Goal: Navigation & Orientation: Find specific page/section

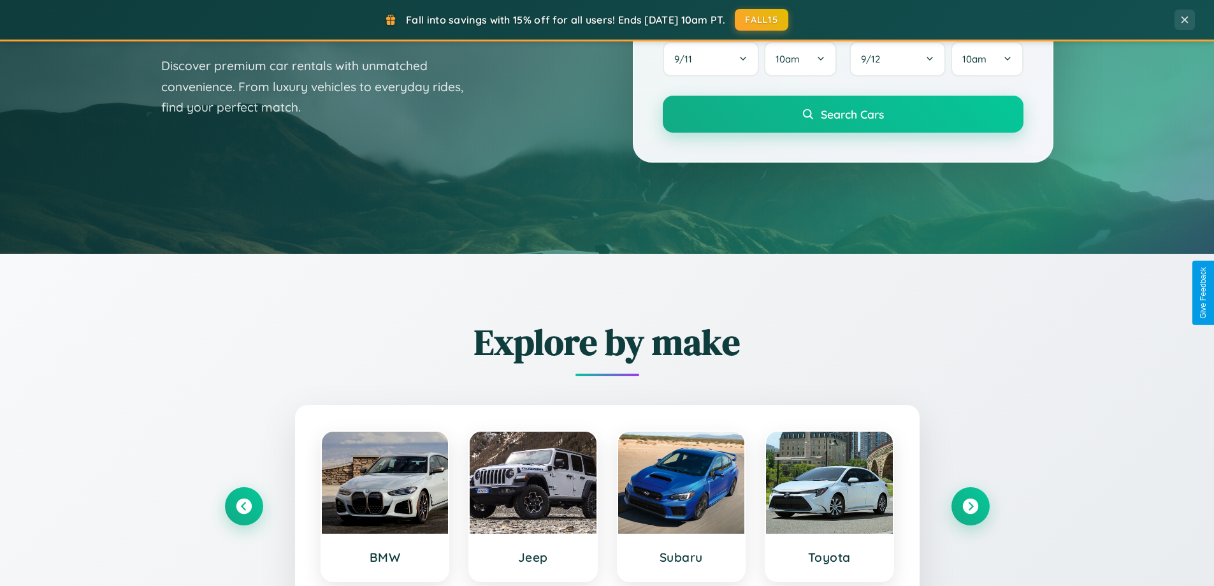
scroll to position [877, 0]
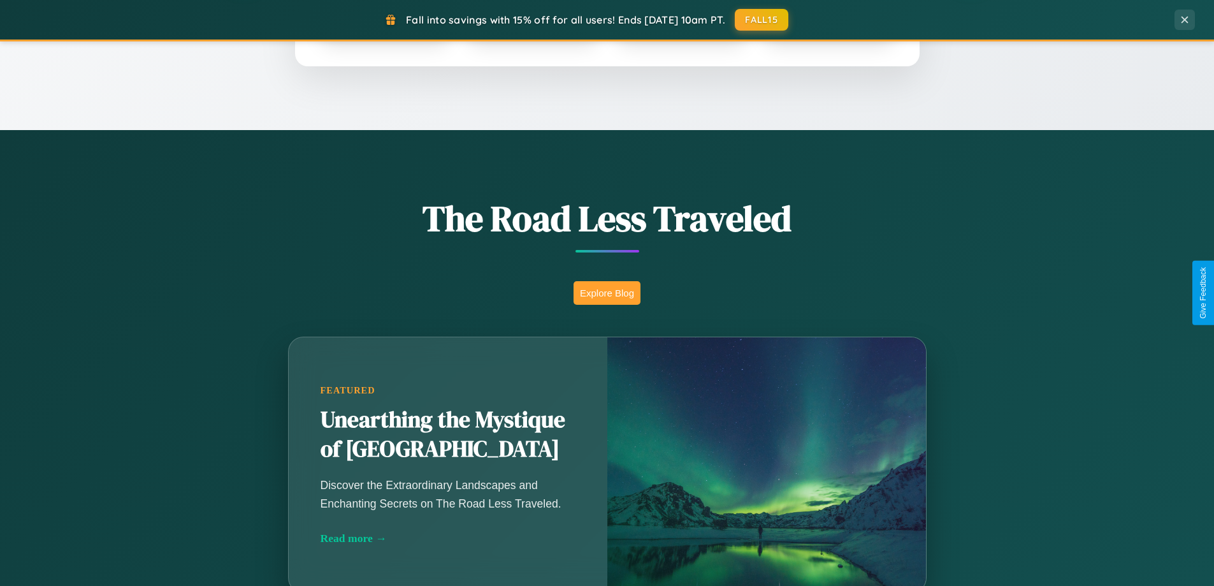
click at [607, 293] on button "Explore Blog" at bounding box center [607, 293] width 67 height 24
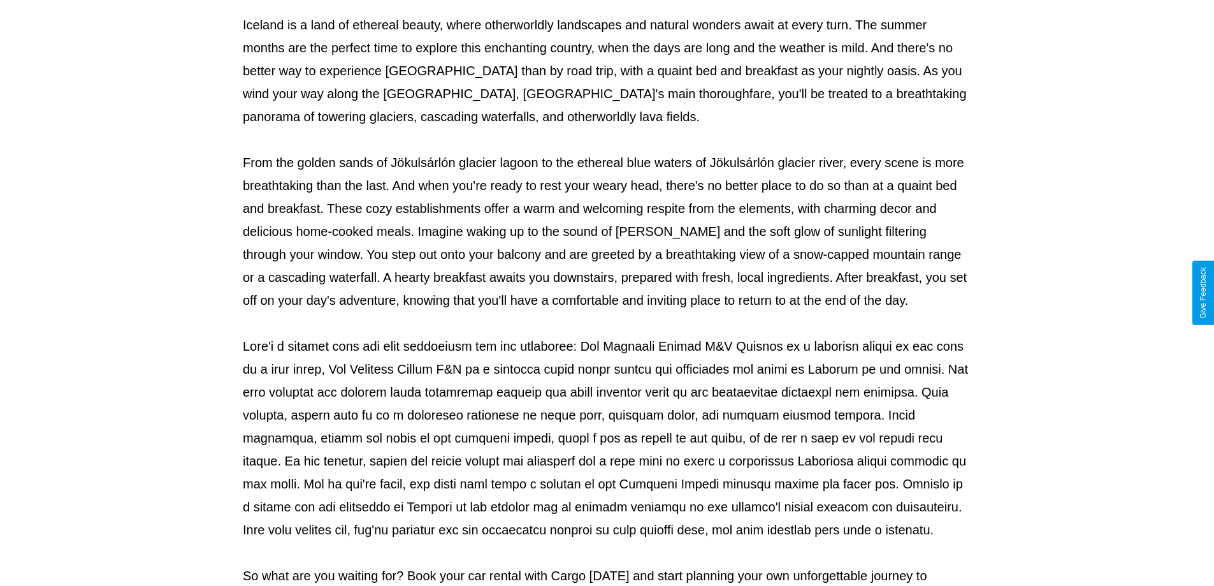
scroll to position [412, 0]
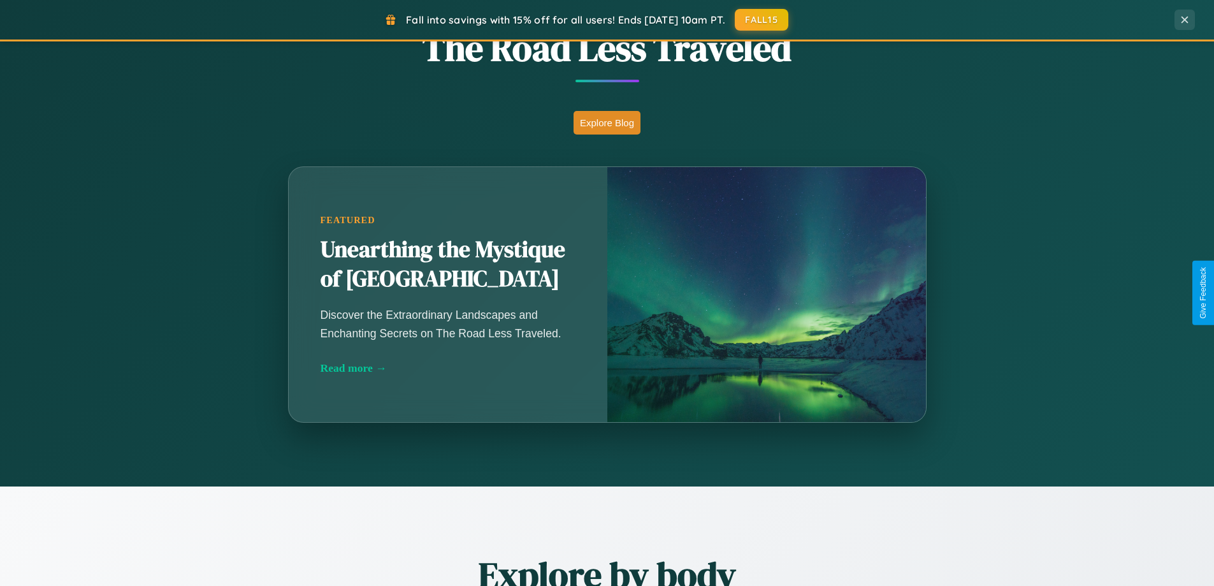
scroll to position [877, 0]
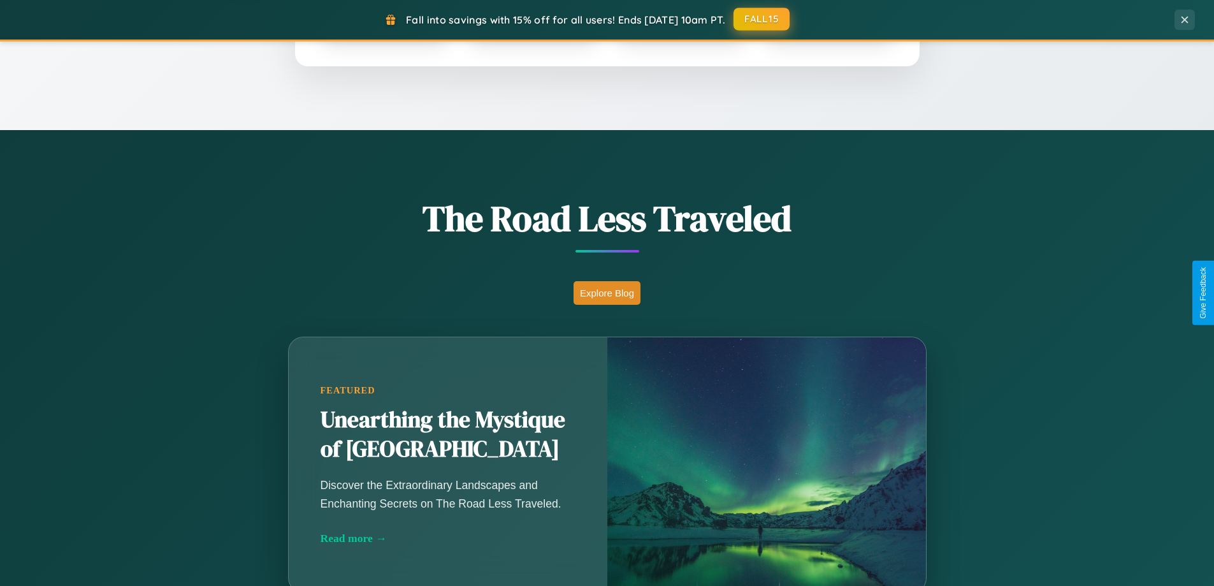
click at [762, 19] on button "FALL15" at bounding box center [762, 19] width 56 height 23
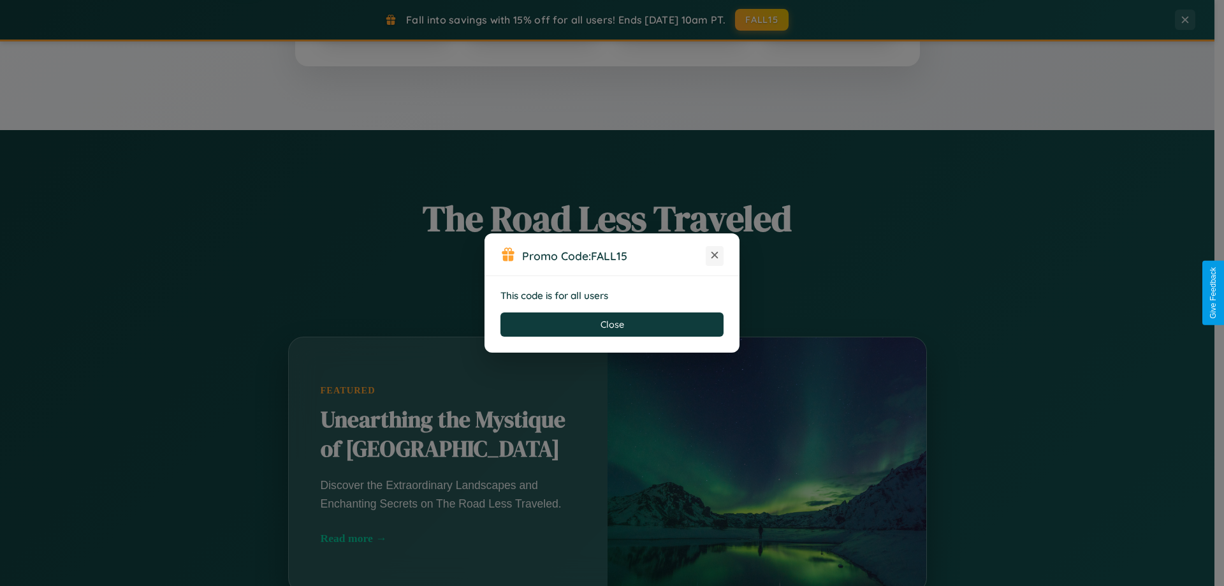
click at [714, 256] on icon at bounding box center [714, 255] width 13 height 13
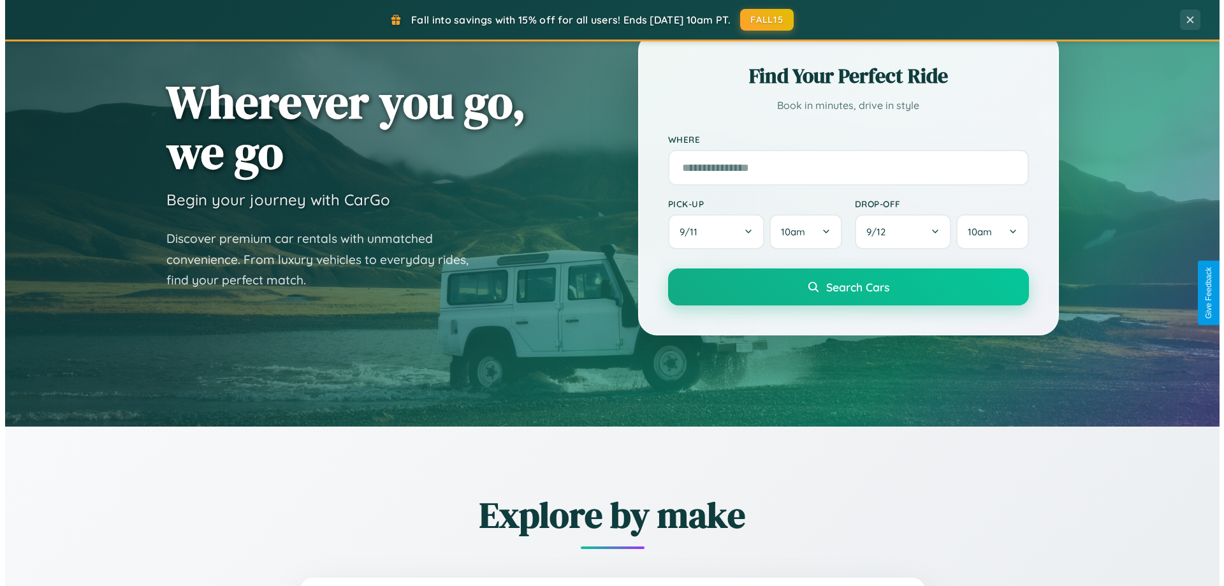
scroll to position [0, 0]
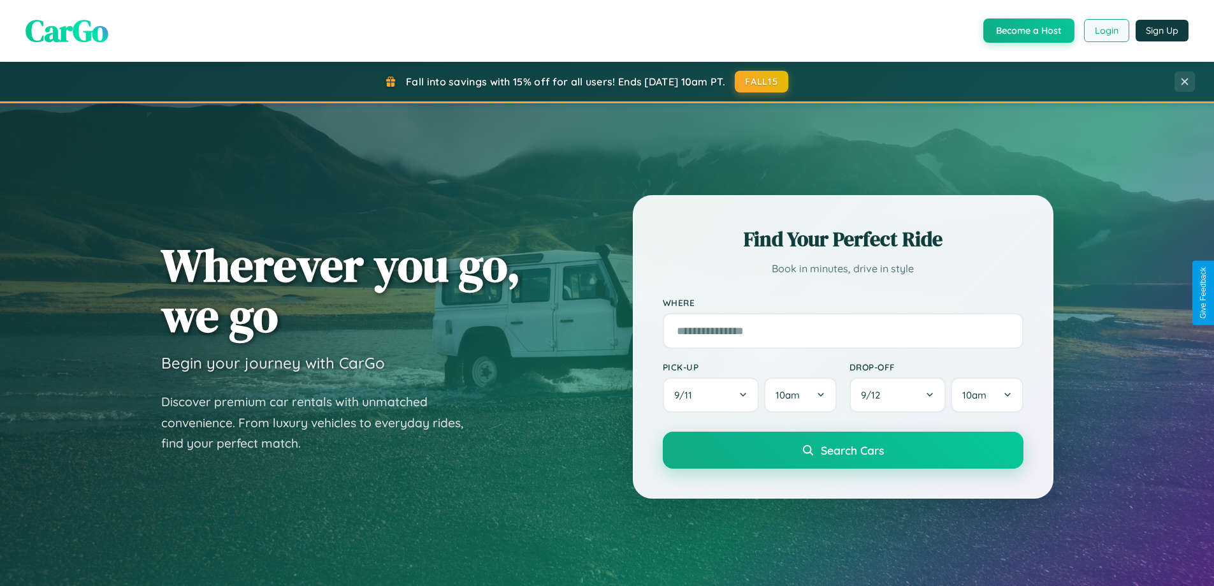
click at [1106, 31] on button "Login" at bounding box center [1106, 30] width 45 height 23
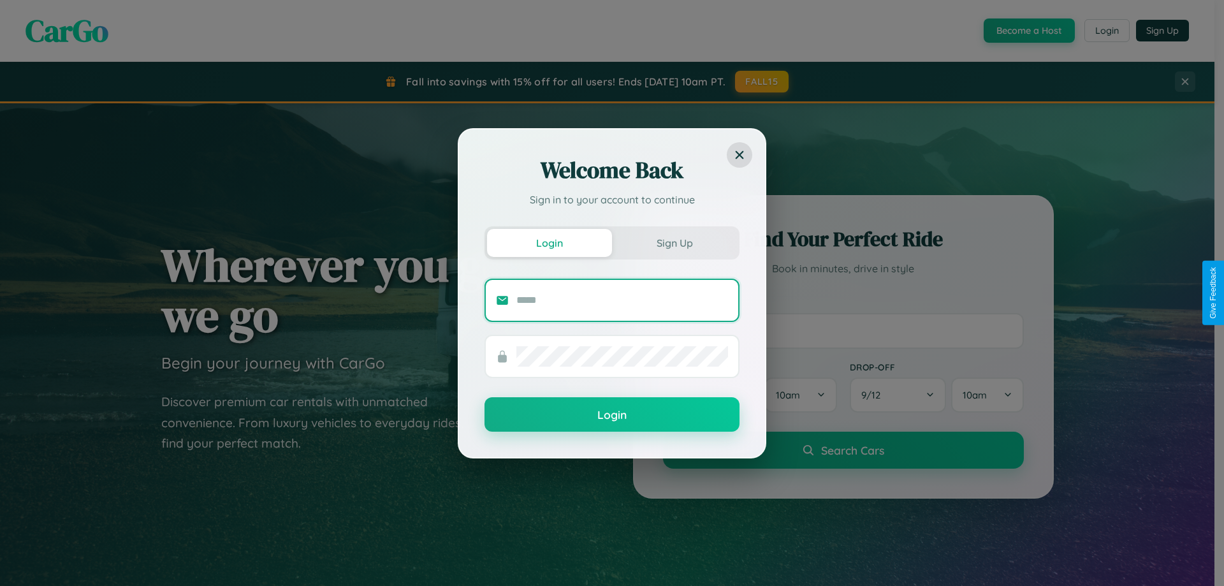
click at [622, 300] on input "text" at bounding box center [622, 300] width 212 height 20
type input "**********"
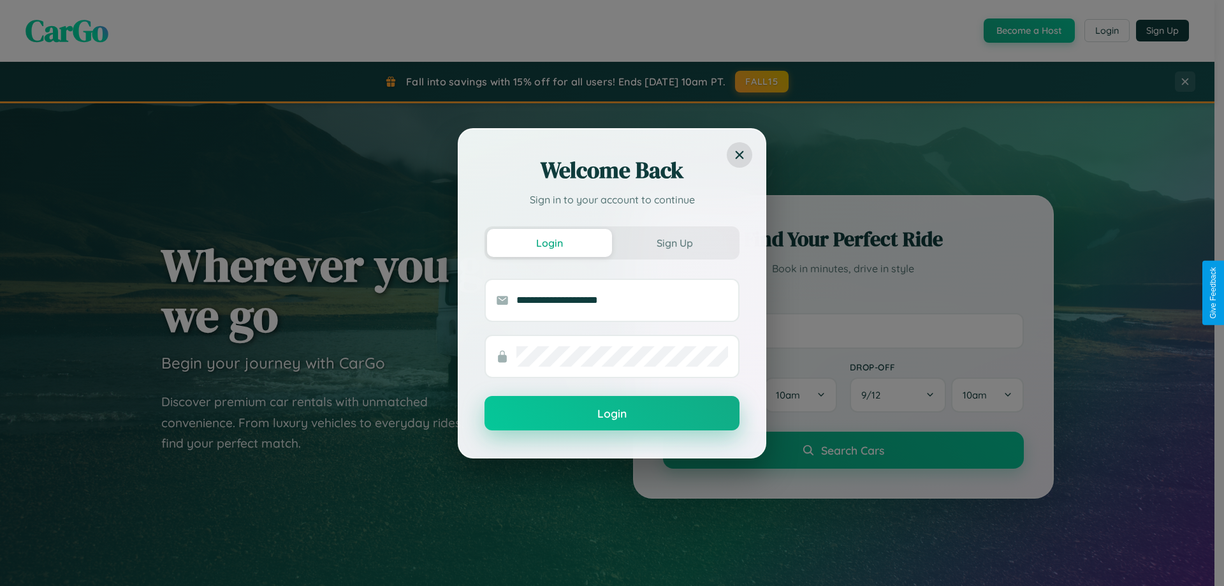
click at [612, 414] on button "Login" at bounding box center [611, 413] width 255 height 34
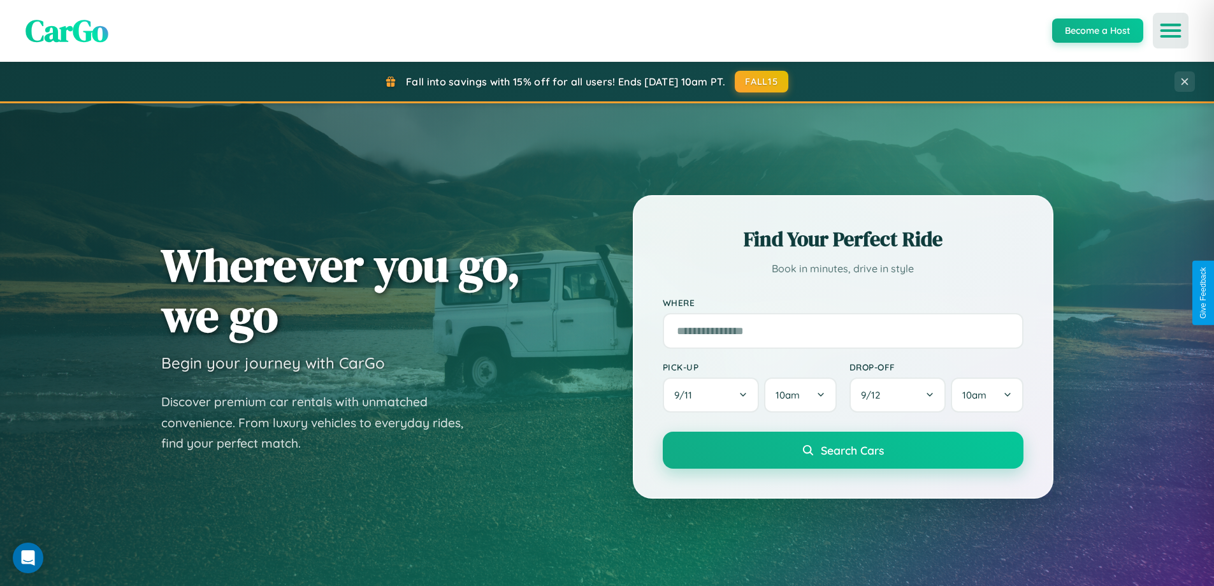
click at [1171, 31] on icon "Open menu" at bounding box center [1171, 30] width 18 height 11
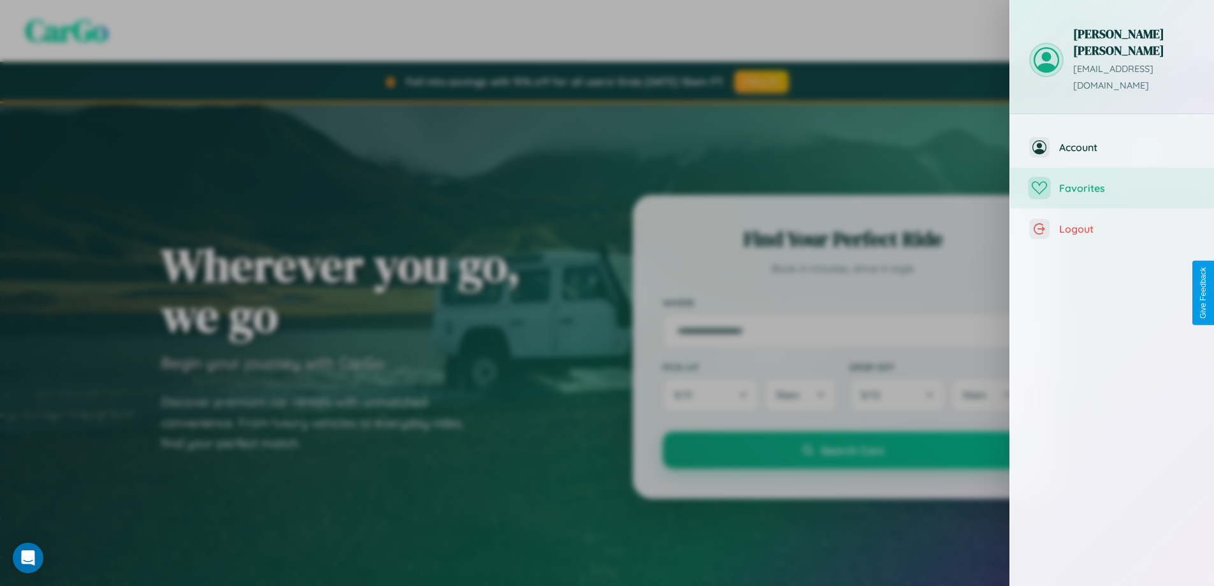
click at [1112, 182] on span "Favorites" at bounding box center [1127, 188] width 136 height 13
